Goal: Complete application form: Complete application form

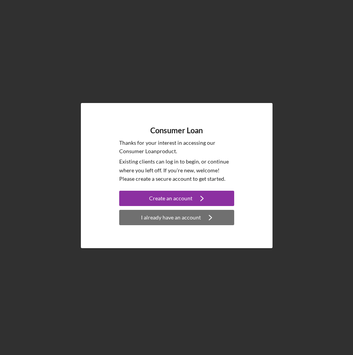
click at [186, 220] on div "I already have an account" at bounding box center [171, 217] width 60 height 15
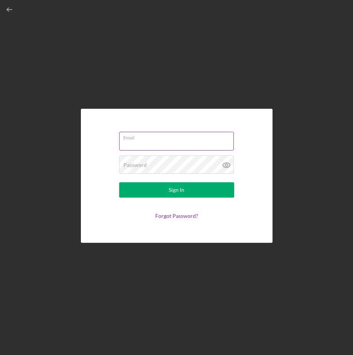
click at [163, 144] on input "Email" at bounding box center [176, 141] width 115 height 18
type input "[PERSON_NAME][EMAIL_ADDRESS][PERSON_NAME][DOMAIN_NAME]"
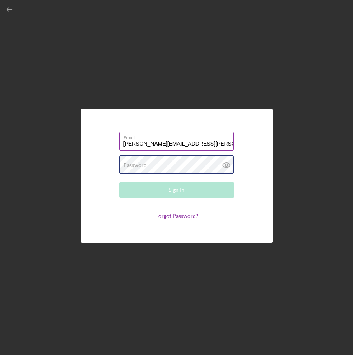
click at [156, 161] on div "Password Required" at bounding box center [176, 165] width 115 height 19
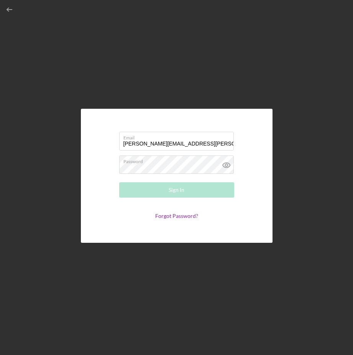
click at [187, 214] on form "Email amanda.jaehnke@ho-chunk.com Password Required Sign In Forgot Password?" at bounding box center [176, 176] width 153 height 96
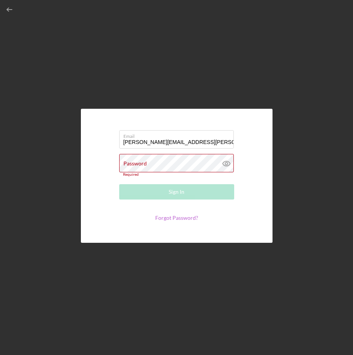
click at [189, 221] on link "Forgot Password?" at bounding box center [176, 218] width 43 height 7
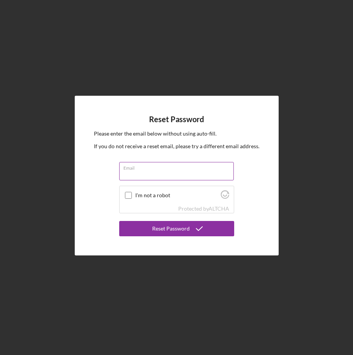
click at [170, 176] on input "Email" at bounding box center [176, 171] width 115 height 18
type input "amanda.jaehnke@ho-chunk.com"
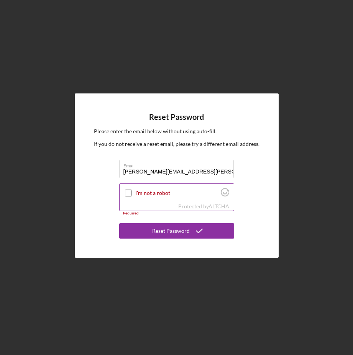
click at [130, 192] on input "I'm not a robot" at bounding box center [128, 193] width 7 height 7
checkbox input "true"
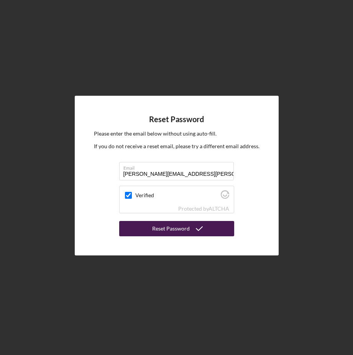
click at [149, 230] on button "Reset Password" at bounding box center [176, 228] width 115 height 15
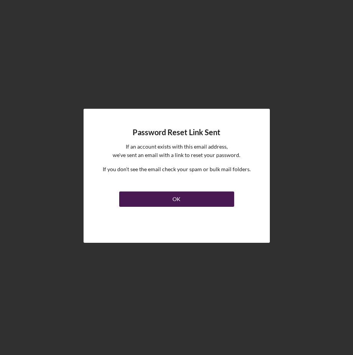
click at [161, 199] on button "OK" at bounding box center [176, 199] width 115 height 15
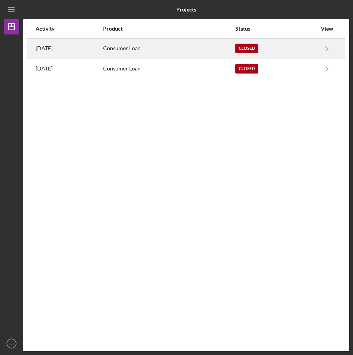
click at [255, 43] on div "Closed" at bounding box center [275, 48] width 81 height 19
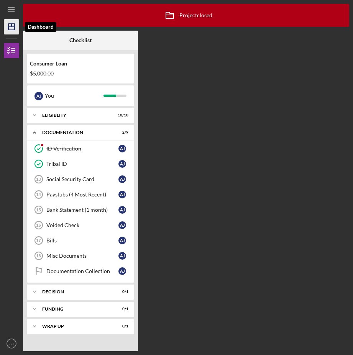
click at [11, 33] on icon "Icon/Dashboard" at bounding box center [11, 26] width 19 height 19
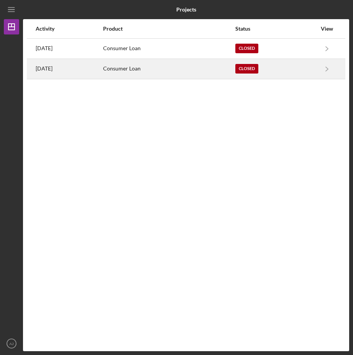
click at [274, 69] on div "Closed" at bounding box center [275, 68] width 81 height 19
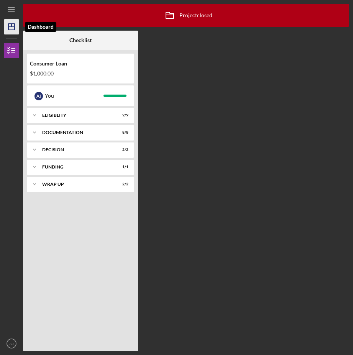
click at [15, 28] on polygon "button" at bounding box center [11, 27] width 6 height 6
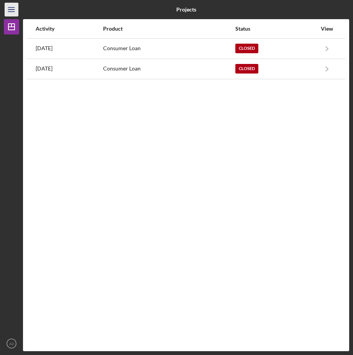
click at [15, 10] on icon "Icon/Menu" at bounding box center [11, 9] width 17 height 17
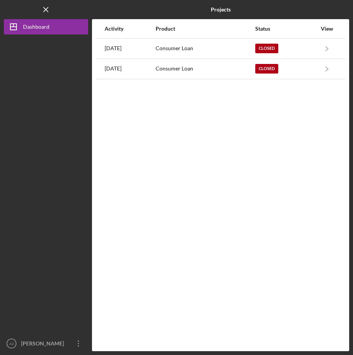
click at [53, 176] on div at bounding box center [46, 185] width 84 height 302
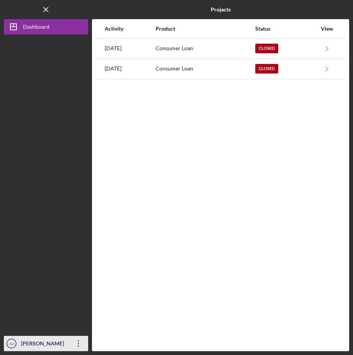
click at [78, 345] on icon "Icon/Overflow" at bounding box center [78, 343] width 19 height 19
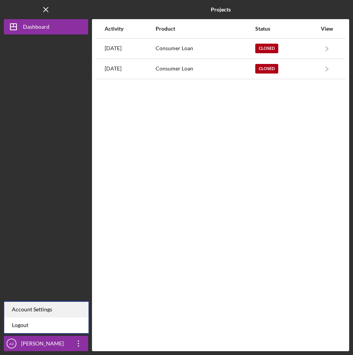
click at [48, 312] on div "Account Settings" at bounding box center [46, 310] width 84 height 16
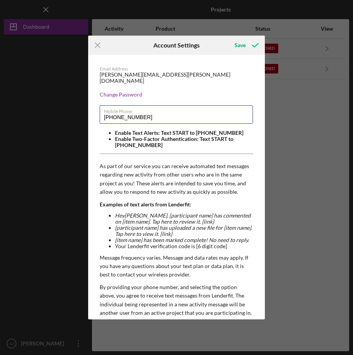
drag, startPoint x: 167, startPoint y: 110, endPoint x: 2, endPoint y: 129, distance: 166.6
click at [6, 128] on div "Icon/Menu Close Account Settings Save Email Address amanda.jaehnke@ho-chunk.com…" at bounding box center [176, 177] width 353 height 355
type input "(608) 340-8066"
click at [172, 83] on div "Email Address amanda.jaehnke@ho-chunk.com Change Password Mobile Phone (608) 34…" at bounding box center [176, 223] width 177 height 337
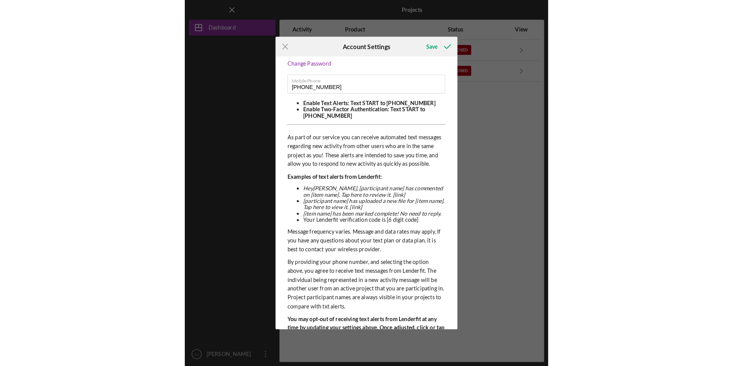
scroll to position [66, 0]
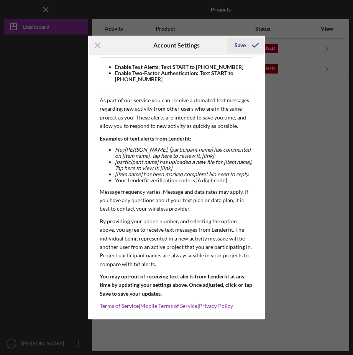
click at [244, 45] on div "Save" at bounding box center [240, 45] width 11 height 15
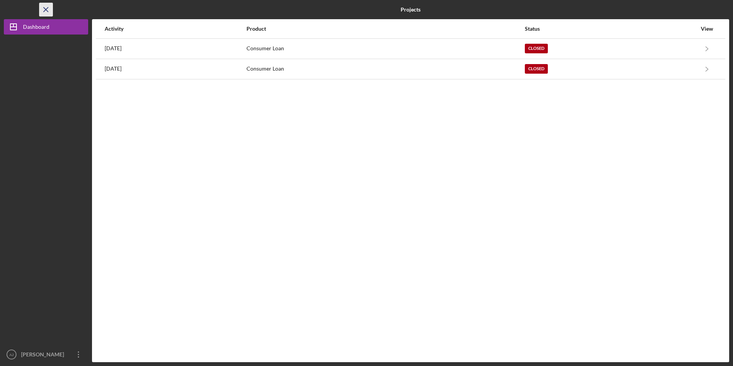
click at [43, 8] on icon "Icon/Menu Close" at bounding box center [46, 9] width 17 height 17
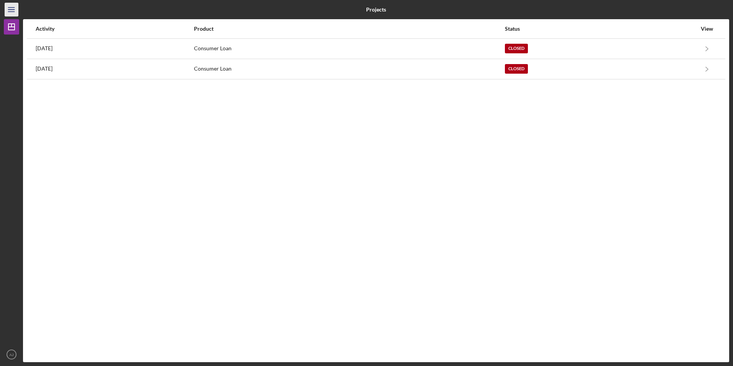
click at [14, 10] on icon "Icon/Menu" at bounding box center [11, 9] width 17 height 17
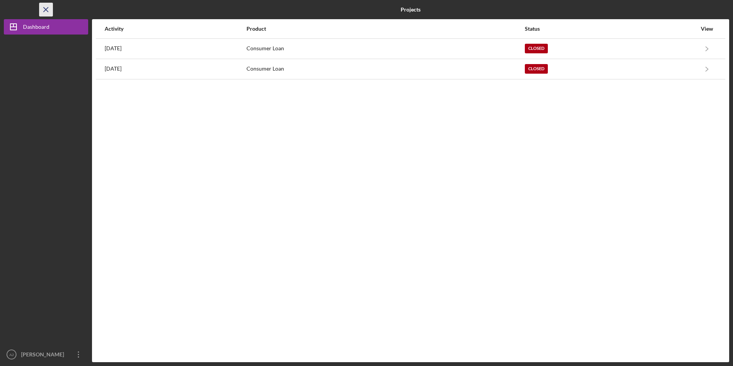
click at [46, 10] on line "button" at bounding box center [46, 9] width 4 height 4
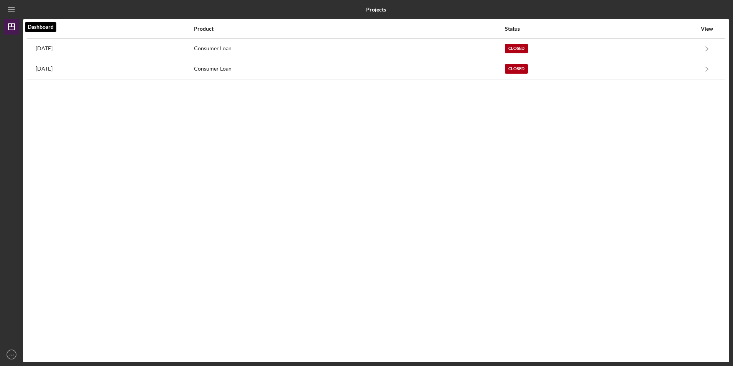
click at [10, 29] on icon "Icon/Dashboard" at bounding box center [11, 26] width 19 height 19
click at [11, 27] on line "button" at bounding box center [11, 27] width 6 height 0
drag, startPoint x: 398, startPoint y: 7, endPoint x: 388, endPoint y: 7, distance: 10.7
click at [353, 7] on div "Projects" at bounding box center [375, 9] width 235 height 19
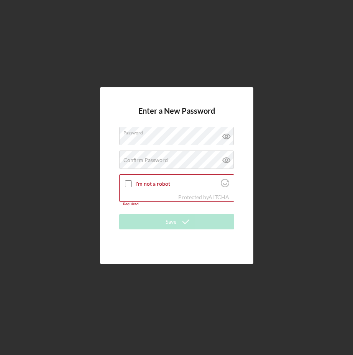
click at [194, 104] on div "Enter a New Password Password Confirm Password Passwords do not match. I'm not …" at bounding box center [176, 175] width 153 height 176
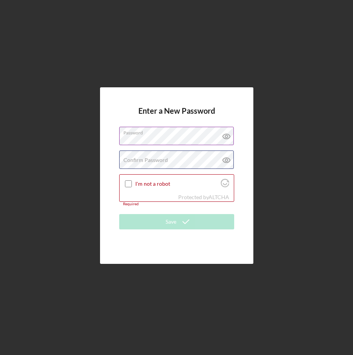
click at [167, 157] on div "Confirm Password Passwords do not match." at bounding box center [176, 160] width 115 height 19
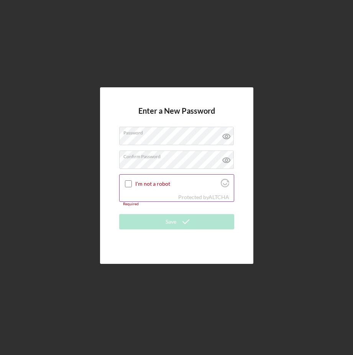
click at [128, 182] on input "I'm not a robot" at bounding box center [128, 184] width 7 height 7
checkbox input "true"
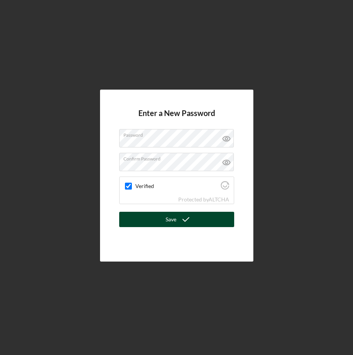
click at [164, 218] on button "Save" at bounding box center [176, 219] width 115 height 15
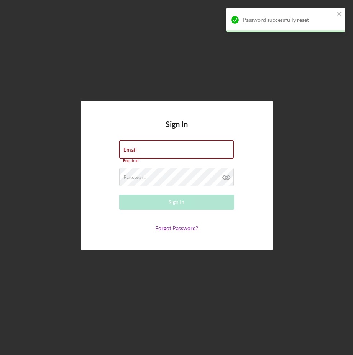
type input "[PERSON_NAME][EMAIL_ADDRESS][PERSON_NAME][DOMAIN_NAME]"
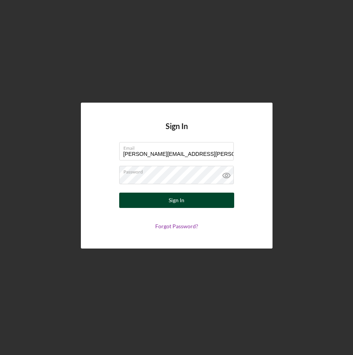
click at [177, 205] on div "Sign In" at bounding box center [177, 200] width 16 height 15
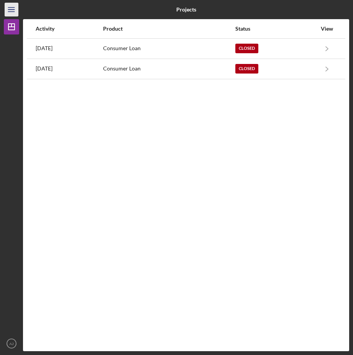
click at [13, 9] on icon "Icon/Menu" at bounding box center [11, 9] width 17 height 17
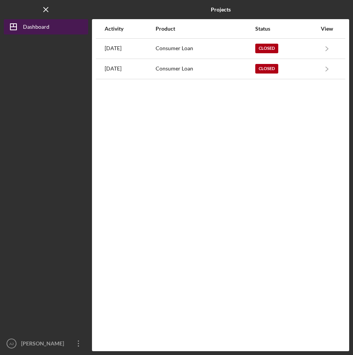
click at [18, 21] on icon "Icon/Dashboard" at bounding box center [13, 26] width 19 height 19
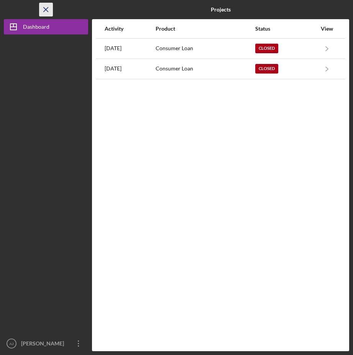
click at [44, 13] on icon "Icon/Menu Close" at bounding box center [46, 9] width 17 height 17
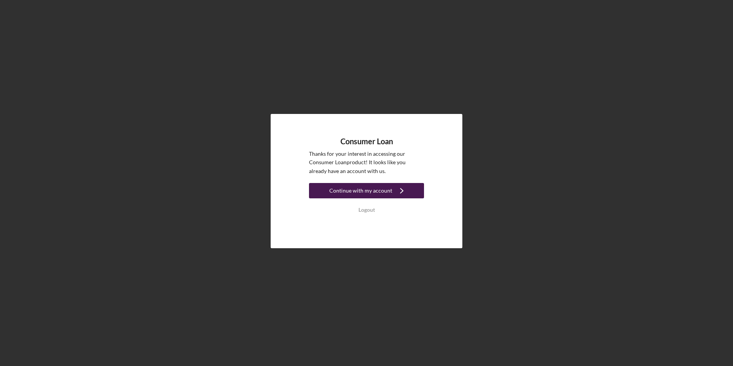
click at [360, 192] on div "Continue with my account" at bounding box center [360, 190] width 63 height 15
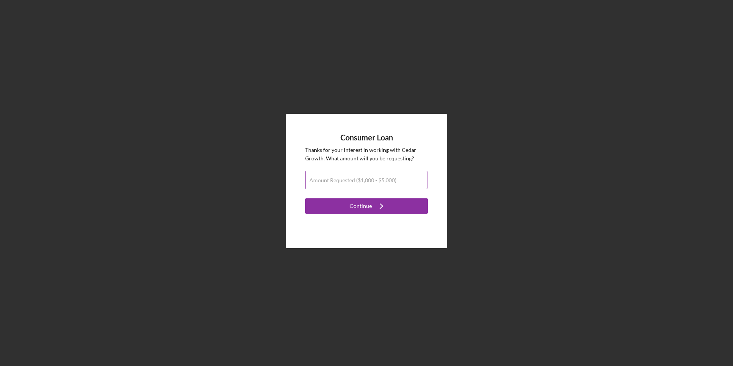
click at [374, 182] on label "Amount Requested ($1,000 - $5,000)" at bounding box center [352, 180] width 87 height 6
click at [374, 182] on input "Amount Requested ($1,000 - $5,000)" at bounding box center [366, 180] width 122 height 18
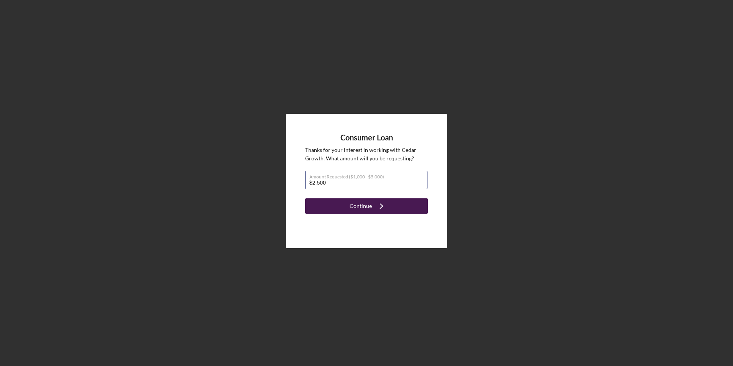
type input "$2,500"
click at [364, 204] on div "Continue" at bounding box center [361, 205] width 22 height 15
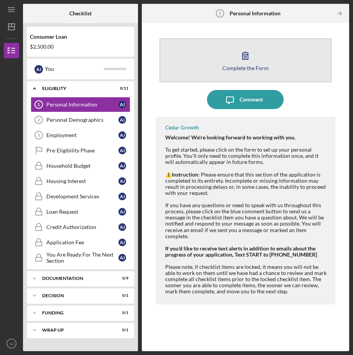
click at [249, 64] on icon "button" at bounding box center [245, 55] width 19 height 19
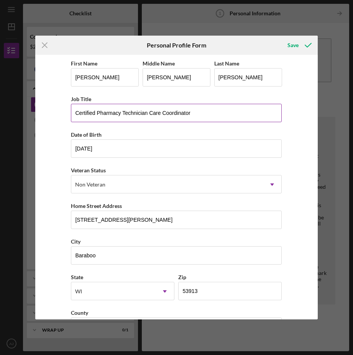
click at [206, 112] on input "Certified Pharmacy Technician Care Coordinator" at bounding box center [176, 113] width 211 height 18
type input "Certified Pharmacy Technician Care Coordinator ADV"
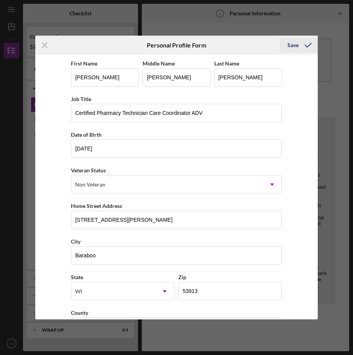
click at [302, 43] on icon "submit" at bounding box center [308, 45] width 19 height 19
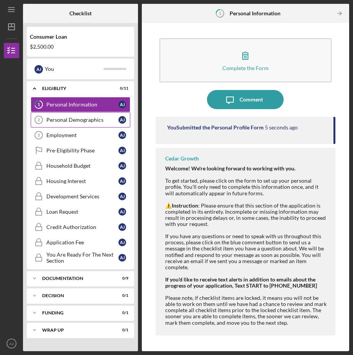
click at [75, 120] on div "Personal Demographics" at bounding box center [82, 120] width 72 height 6
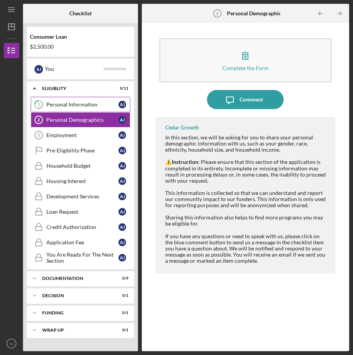
click at [79, 111] on link "1 Personal Information A J" at bounding box center [81, 104] width 100 height 15
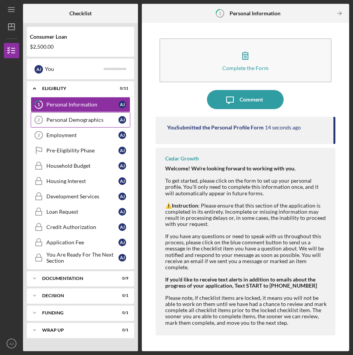
click at [86, 122] on div "Personal Demographics" at bounding box center [82, 120] width 72 height 6
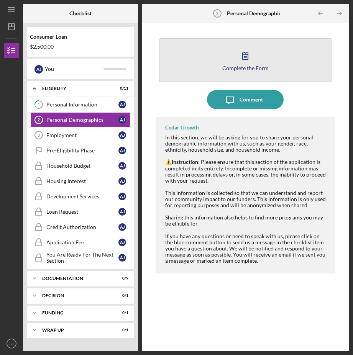
click at [247, 56] on icon "button" at bounding box center [245, 55] width 19 height 19
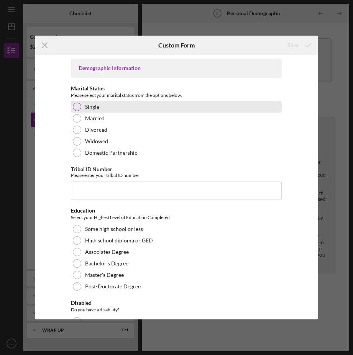
click at [75, 105] on div at bounding box center [77, 107] width 8 height 8
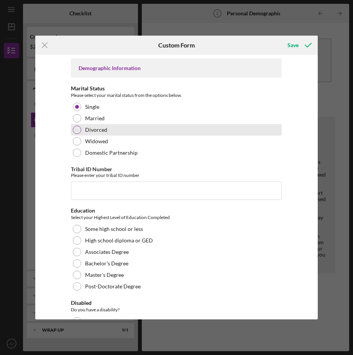
click at [76, 128] on div at bounding box center [77, 130] width 8 height 8
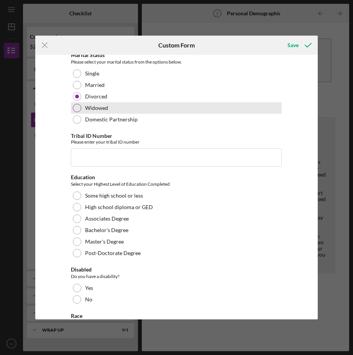
scroll to position [77, 0]
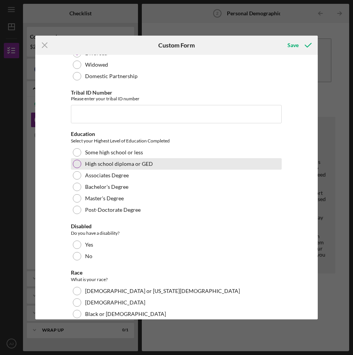
click at [78, 165] on div at bounding box center [77, 164] width 8 height 8
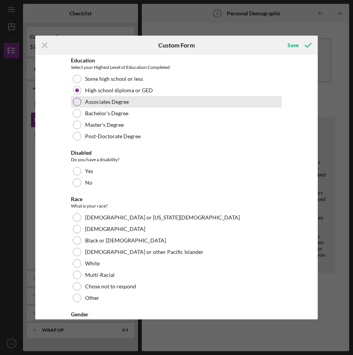
scroll to position [153, 0]
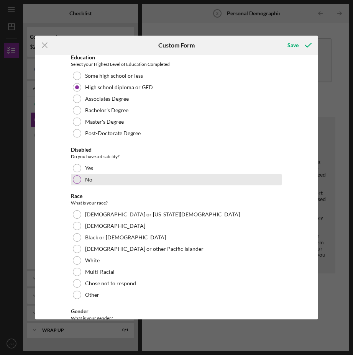
click at [79, 181] on div at bounding box center [77, 180] width 8 height 8
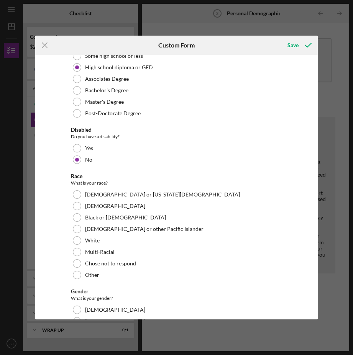
scroll to position [192, 0]
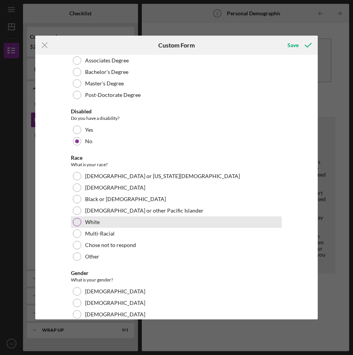
click at [79, 222] on div at bounding box center [77, 222] width 8 height 8
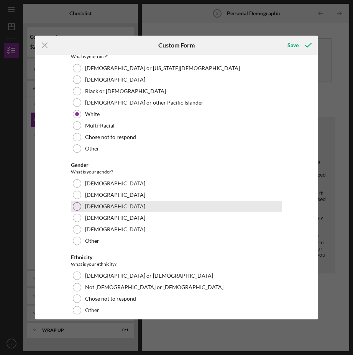
scroll to position [307, 0]
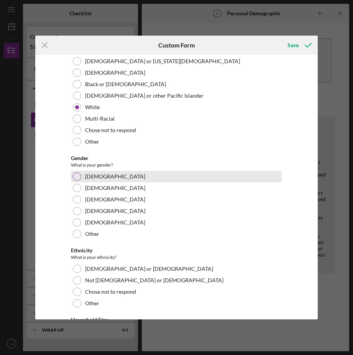
click at [81, 177] on div "[DEMOGRAPHIC_DATA]" at bounding box center [176, 176] width 211 height 11
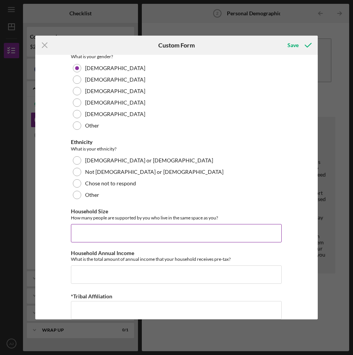
scroll to position [422, 0]
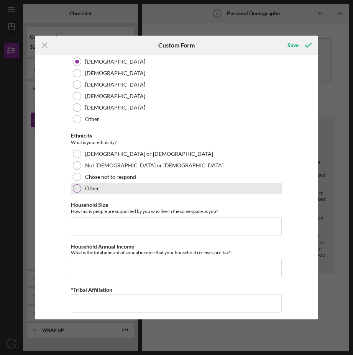
click at [74, 186] on div at bounding box center [77, 188] width 8 height 8
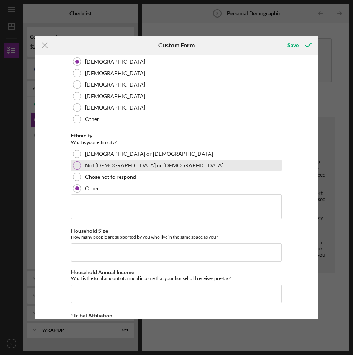
scroll to position [383, 0]
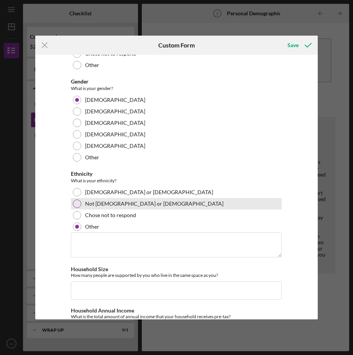
click at [88, 202] on label "Not [DEMOGRAPHIC_DATA] or [DEMOGRAPHIC_DATA]" at bounding box center [154, 204] width 138 height 6
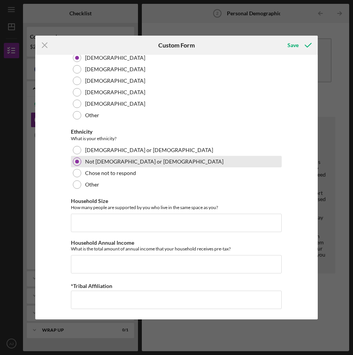
scroll to position [426, 0]
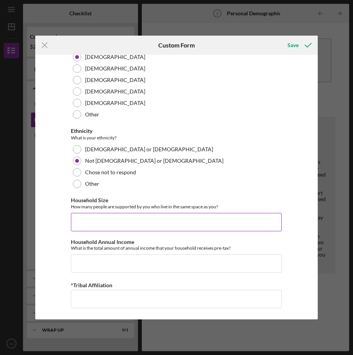
click at [158, 222] on input "Household Size" at bounding box center [176, 222] width 211 height 18
click at [77, 225] on input "Household Size" at bounding box center [176, 222] width 211 height 18
type input "2"
drag, startPoint x: 110, startPoint y: 219, endPoint x: 2, endPoint y: 225, distance: 108.7
click at [2, 225] on div "Icon/Menu Close Custom Form Save Demographic Information Marital Status Please …" at bounding box center [176, 177] width 353 height 355
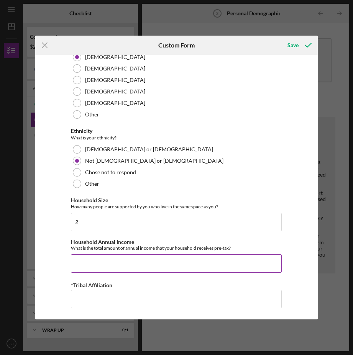
click at [99, 265] on input "Household Annual Income" at bounding box center [176, 264] width 211 height 18
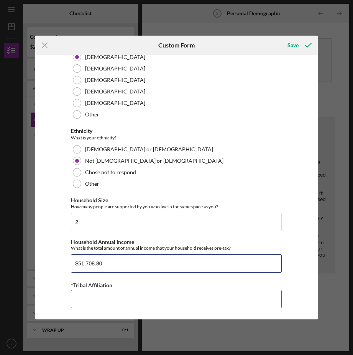
type input "$51,708.80"
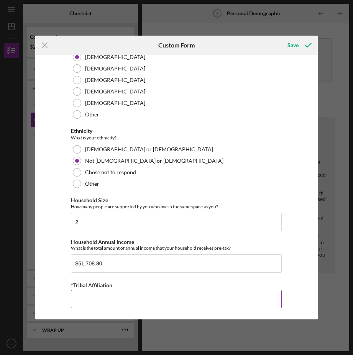
click at [110, 299] on input "*Tribal Affiliation" at bounding box center [176, 299] width 211 height 18
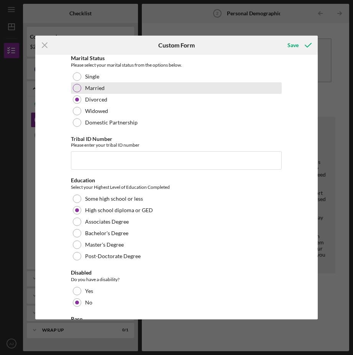
scroll to position [0, 0]
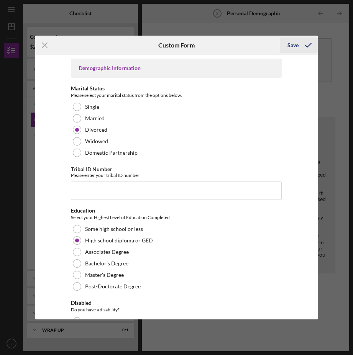
type input "HCN Employee"
click at [294, 48] on div "Save" at bounding box center [292, 45] width 11 height 15
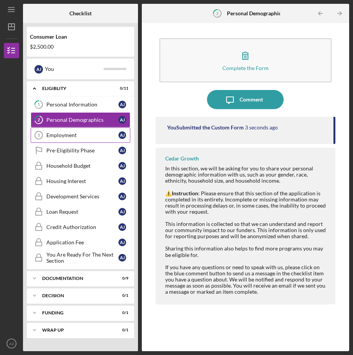
click at [67, 136] on div "Employment" at bounding box center [82, 135] width 72 height 6
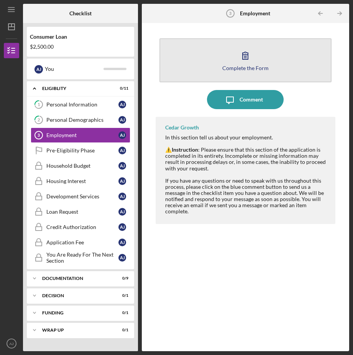
click at [245, 66] on div "Complete the Form" at bounding box center [245, 68] width 46 height 6
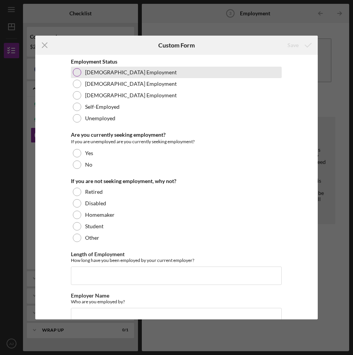
click at [73, 72] on div at bounding box center [77, 72] width 8 height 8
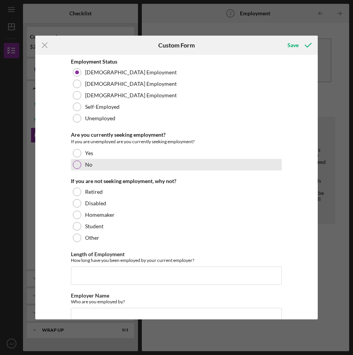
click at [76, 169] on div "No" at bounding box center [176, 164] width 211 height 11
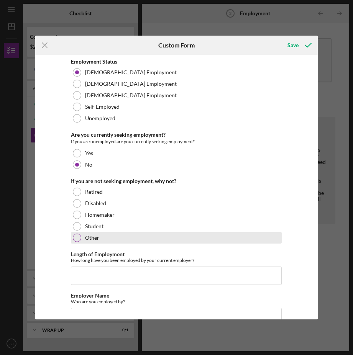
click at [76, 239] on div at bounding box center [77, 238] width 8 height 8
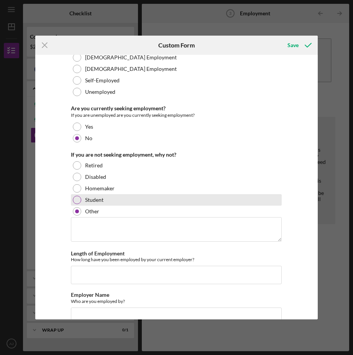
scroll to position [38, 0]
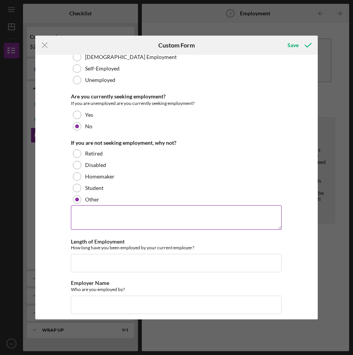
click at [125, 212] on textarea at bounding box center [176, 217] width 211 height 25
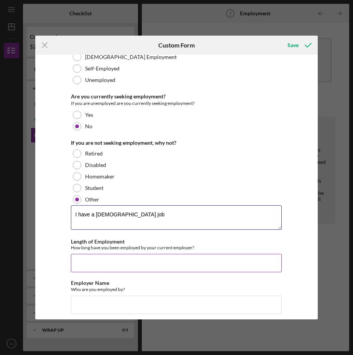
type textarea "I have a [DEMOGRAPHIC_DATA] job"
click at [126, 255] on input "Length of Employment" at bounding box center [176, 263] width 211 height 18
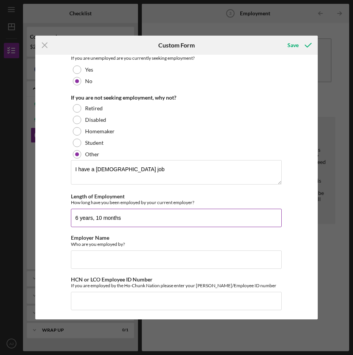
scroll to position [85, 0]
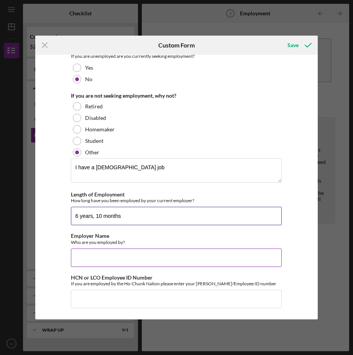
type input "6 years, 10 months"
click at [150, 259] on input "Employer Name" at bounding box center [176, 258] width 211 height 18
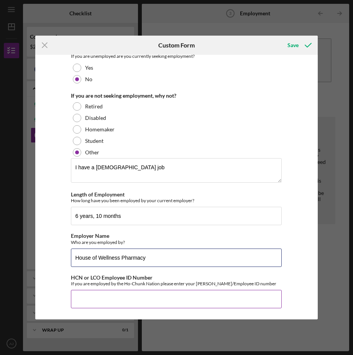
type input "House of Wellness Pharmacy"
click at [142, 307] on input "HCN or LCO Employee ID Number" at bounding box center [176, 299] width 211 height 18
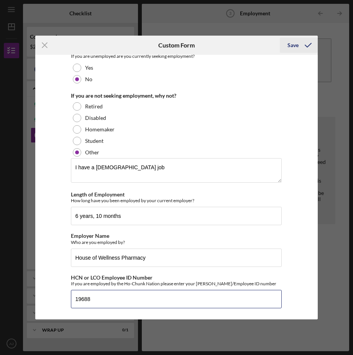
type input "19688"
click at [302, 46] on icon "submit" at bounding box center [308, 45] width 19 height 19
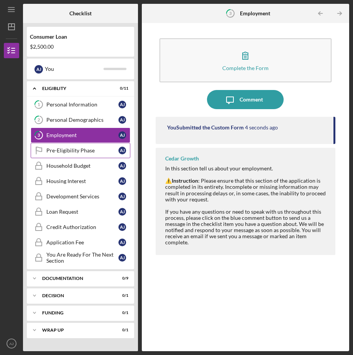
click at [74, 153] on div "Pre-Eligibility Phase" at bounding box center [82, 151] width 72 height 6
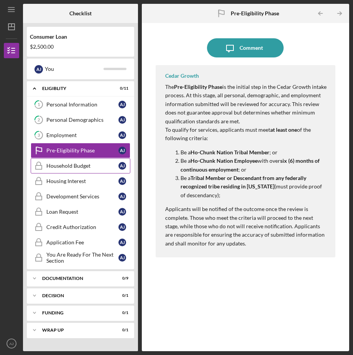
click at [90, 164] on div "Household Budget" at bounding box center [82, 166] width 72 height 6
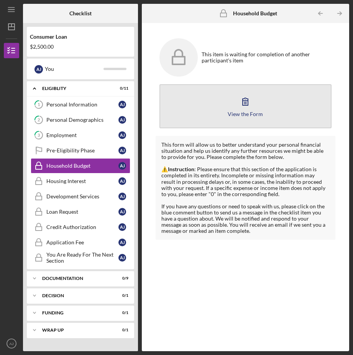
click at [236, 103] on button "View the Form Form" at bounding box center [245, 106] width 172 height 44
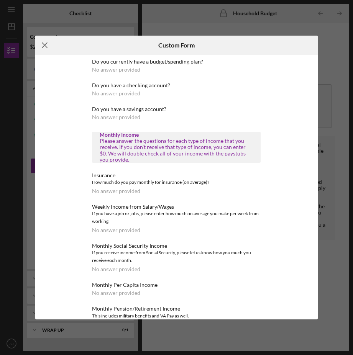
click at [49, 44] on icon "Icon/Menu Close" at bounding box center [44, 45] width 19 height 19
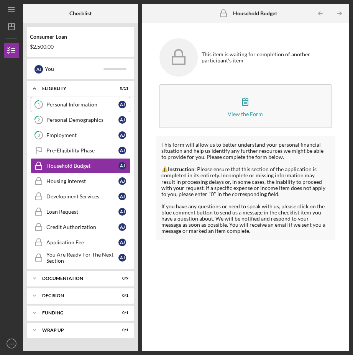
click at [61, 105] on div "Personal Information" at bounding box center [82, 105] width 72 height 6
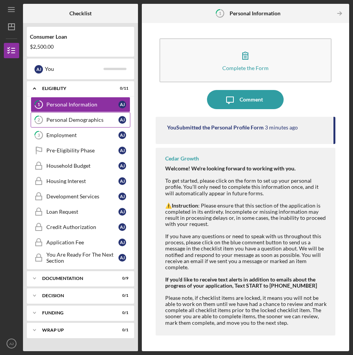
click at [67, 124] on link "2 Personal Demographics A J" at bounding box center [81, 119] width 100 height 15
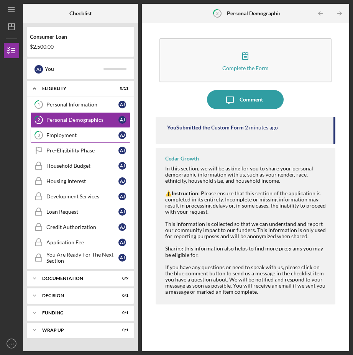
click at [70, 136] on div "Employment" at bounding box center [82, 135] width 72 height 6
